Goal: Transaction & Acquisition: Purchase product/service

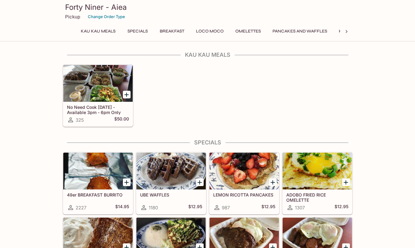
click at [141, 32] on button "Specials" at bounding box center [138, 31] width 28 height 9
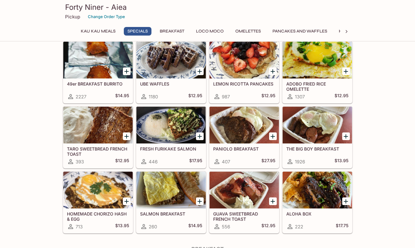
scroll to position [118, 0]
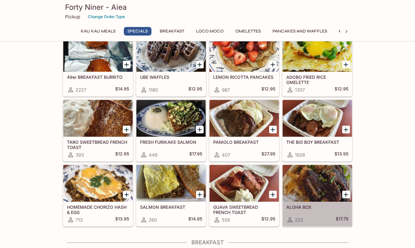
click at [318, 184] on div at bounding box center [317, 183] width 69 height 37
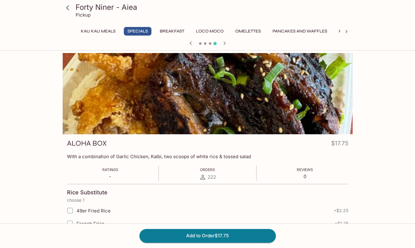
click at [201, 30] on button "Loco Moco" at bounding box center [210, 31] width 34 height 9
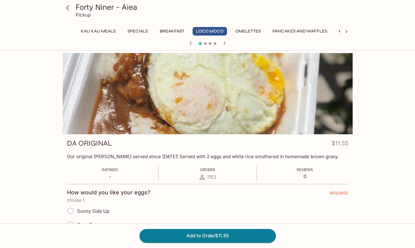
click at [226, 44] on icon "button" at bounding box center [224, 43] width 7 height 7
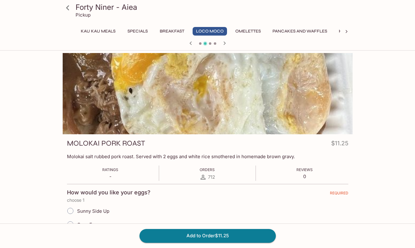
click at [143, 33] on button "Specials" at bounding box center [138, 31] width 28 height 9
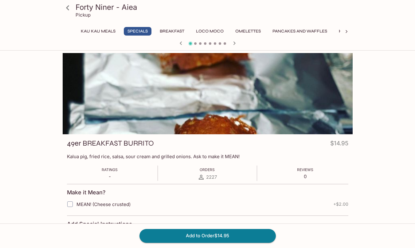
click at [96, 6] on h3 "Forty Niner - Aiea" at bounding box center [213, 7] width 275 height 10
click at [130, 33] on button "Specials" at bounding box center [138, 31] width 28 height 9
click at [233, 43] on icon "button" at bounding box center [234, 43] width 7 height 7
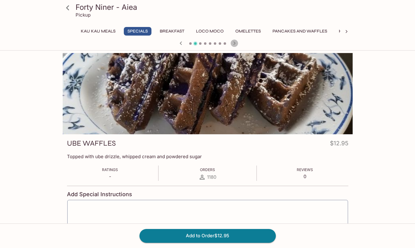
click at [233, 43] on icon "button" at bounding box center [234, 43] width 7 height 7
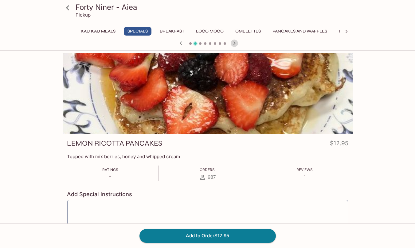
click at [233, 43] on icon "button" at bounding box center [234, 43] width 7 height 7
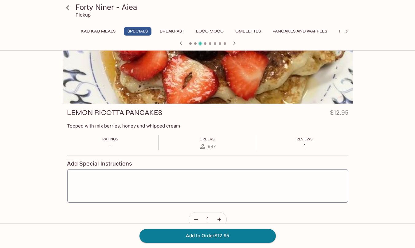
click at [81, 15] on p "Pickup" at bounding box center [83, 15] width 15 height 6
click at [67, 8] on icon at bounding box center [67, 7] width 3 height 5
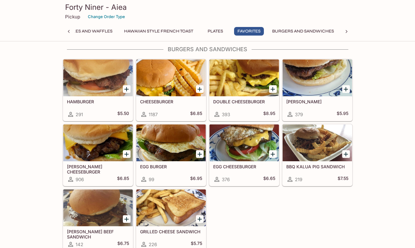
scroll to position [1351, 0]
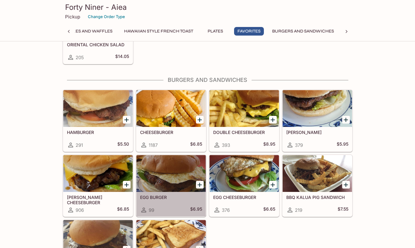
click at [174, 178] on div at bounding box center [170, 173] width 69 height 37
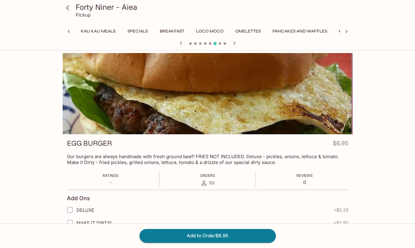
scroll to position [0, 215]
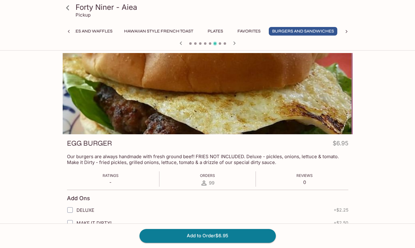
click at [69, 8] on icon at bounding box center [67, 7] width 11 height 11
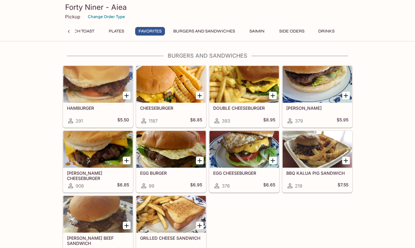
scroll to position [1357, 0]
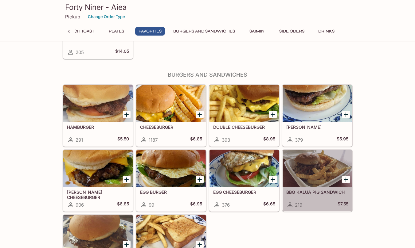
click at [296, 168] on div at bounding box center [317, 168] width 69 height 37
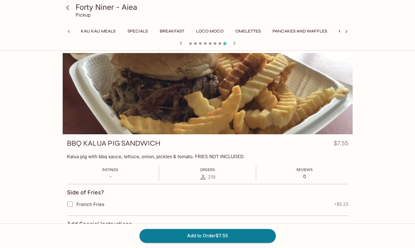
scroll to position [0, 215]
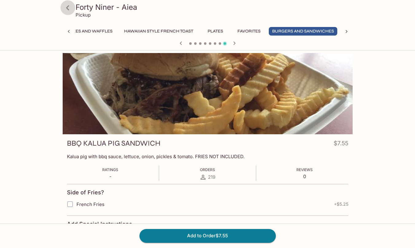
click at [69, 9] on icon at bounding box center [67, 7] width 11 height 11
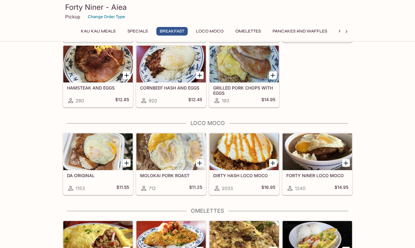
scroll to position [399, 0]
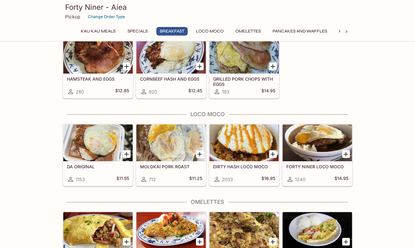
click at [330, 72] on div "FORTY NINER BREAKFAST 3102 $9.95 SMOKED MEAT WITH EGGS 980 $12.45 HAWAIIAN BREA…" at bounding box center [206, 34] width 292 height 130
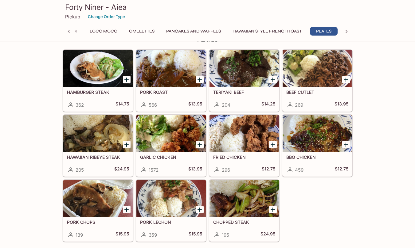
scroll to position [1044, 0]
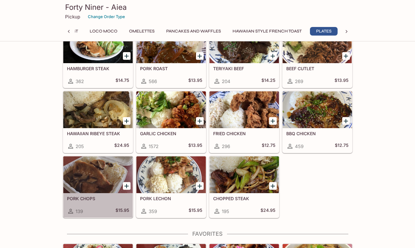
click at [89, 183] on div at bounding box center [97, 175] width 69 height 37
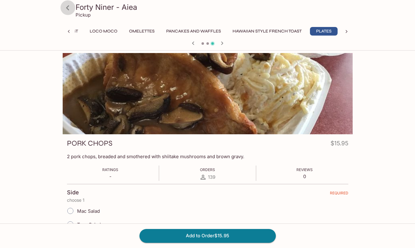
click at [68, 12] on icon at bounding box center [67, 7] width 11 height 11
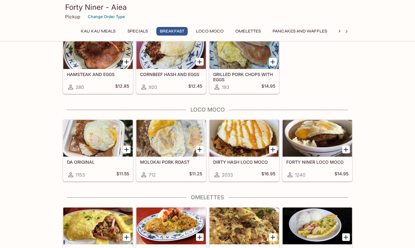
scroll to position [369, 0]
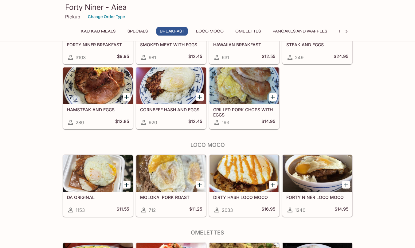
click at [166, 166] on div at bounding box center [170, 173] width 69 height 37
